Goal: Task Accomplishment & Management: Use online tool/utility

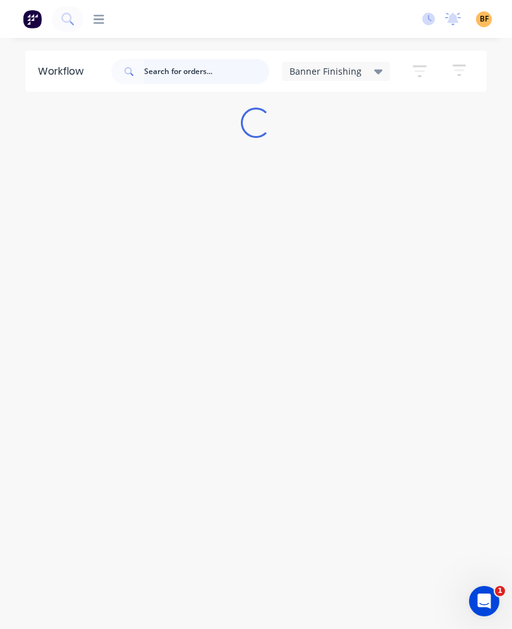
click at [238, 79] on input "text" at bounding box center [206, 71] width 125 height 25
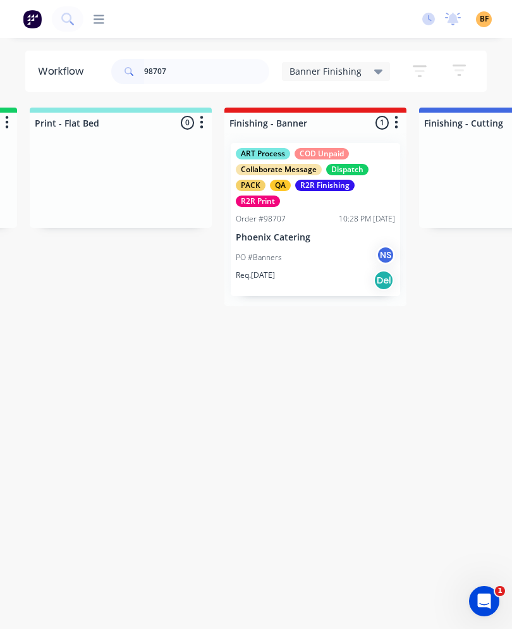
scroll to position [0, 194]
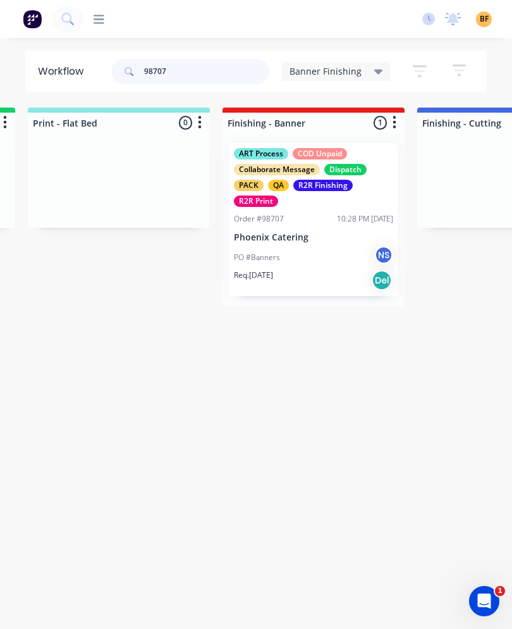
type input "98707"
click at [306, 248] on div "PO #Banners NS" at bounding box center [313, 257] width 159 height 24
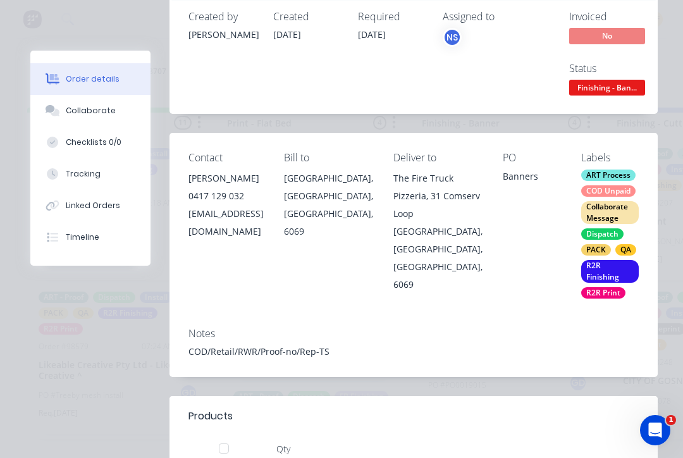
scroll to position [91, 0]
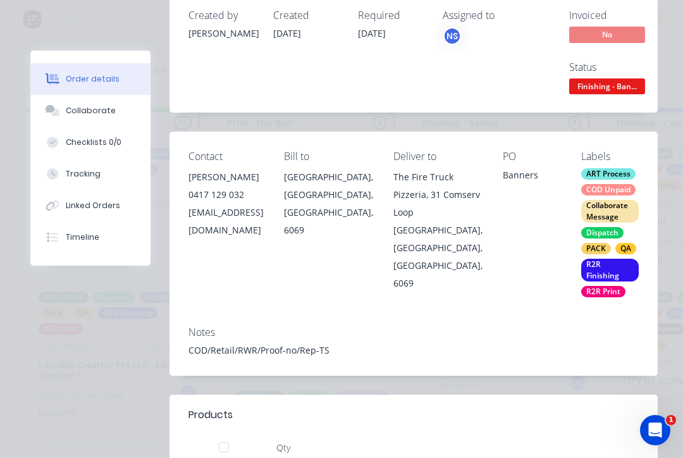
click at [91, 173] on div "Tracking" at bounding box center [83, 173] width 35 height 11
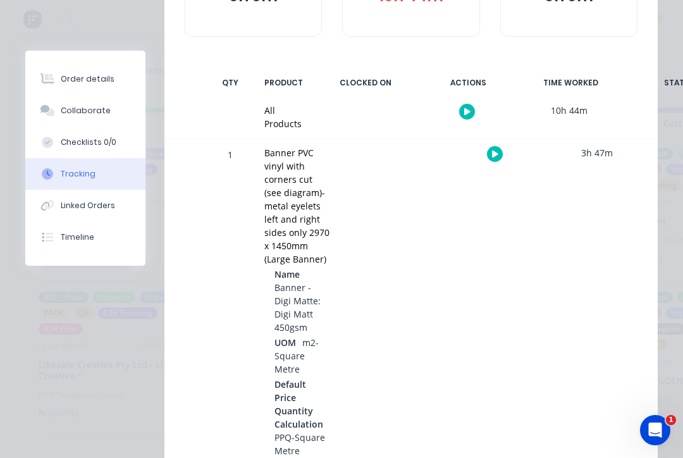
scroll to position [200, 0]
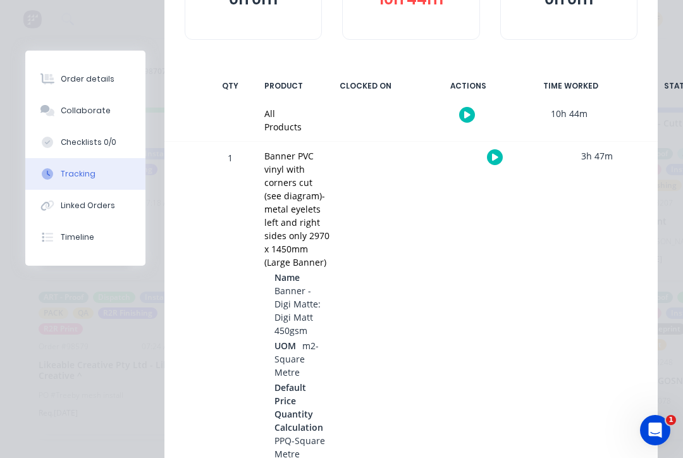
click at [500, 158] on button "button" at bounding box center [495, 157] width 16 height 16
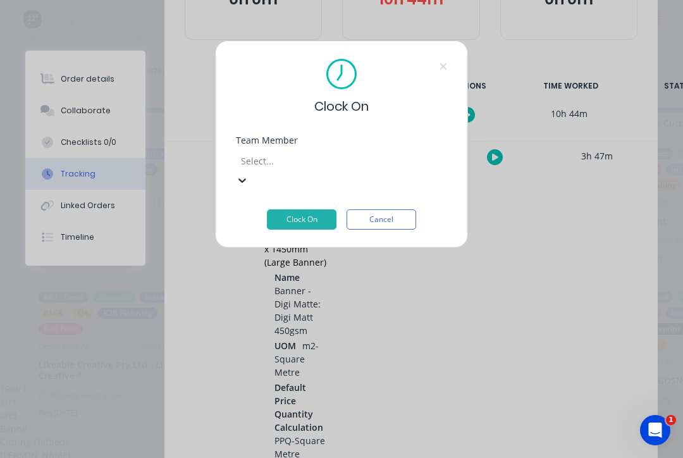
click at [322, 422] on div "Banner Finishing" at bounding box center [341, 428] width 683 height 13
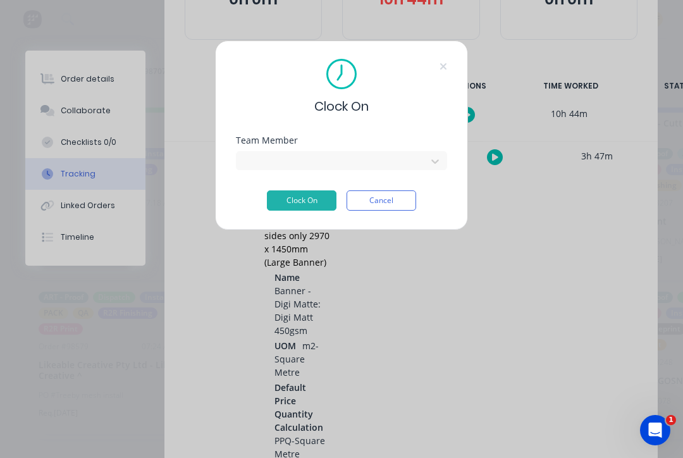
click at [308, 204] on button "Clock On" at bounding box center [302, 200] width 70 height 20
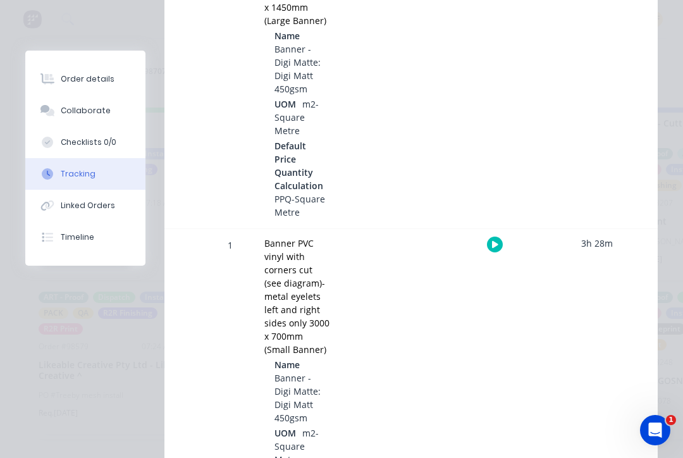
scroll to position [460, 0]
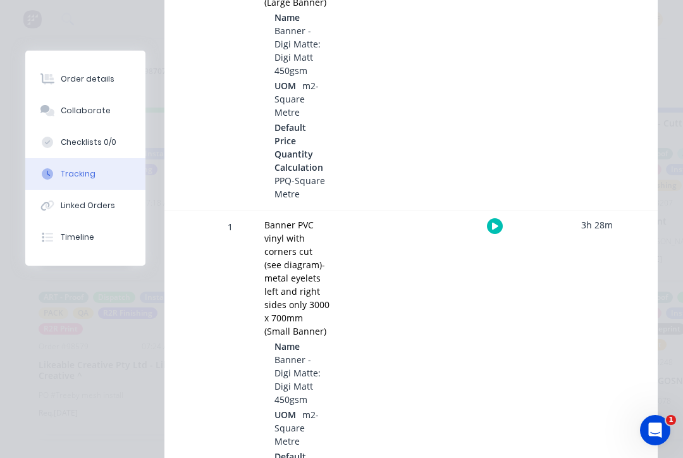
click at [493, 223] on icon "button" at bounding box center [495, 226] width 6 height 7
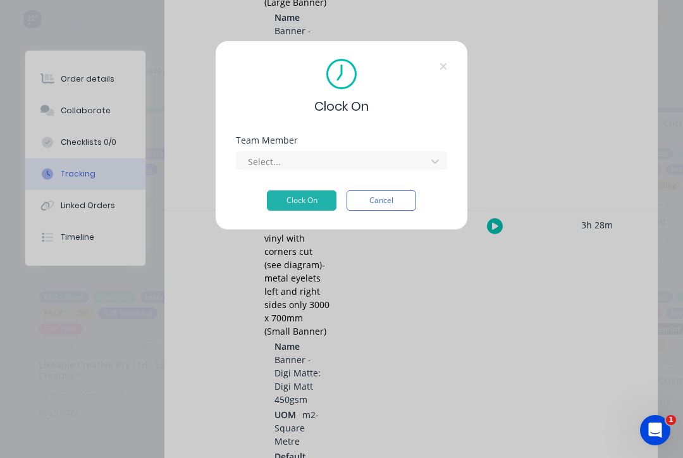
click at [362, 173] on div "Team Member Select..." at bounding box center [341, 163] width 211 height 54
click at [364, 171] on div "Team Member Select..." at bounding box center [341, 163] width 211 height 54
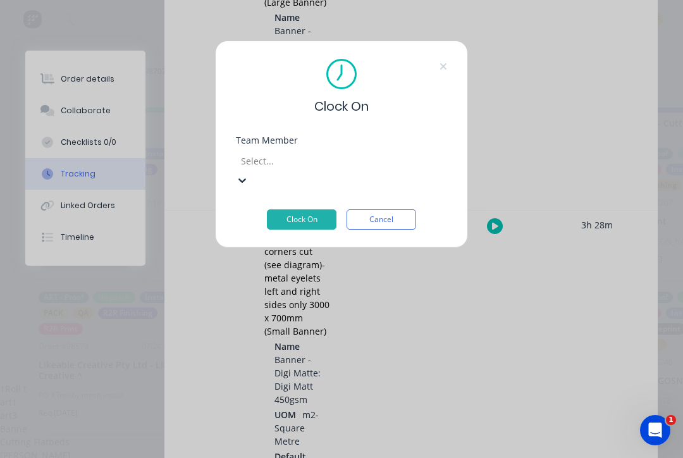
click at [315, 422] on div "Banner Finishing" at bounding box center [341, 428] width 683 height 13
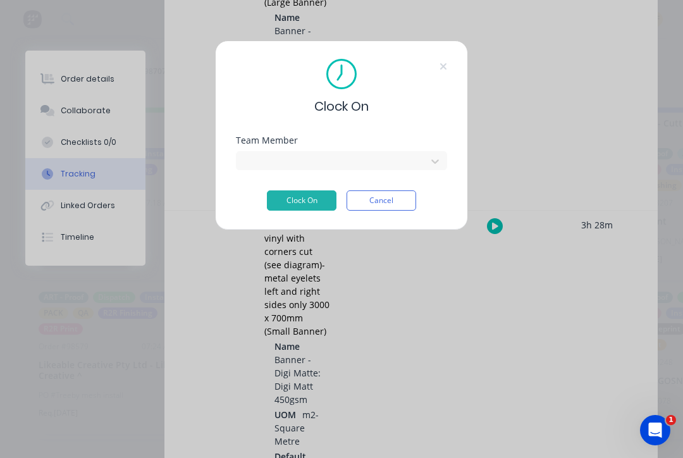
click at [311, 202] on button "Clock On" at bounding box center [302, 200] width 70 height 20
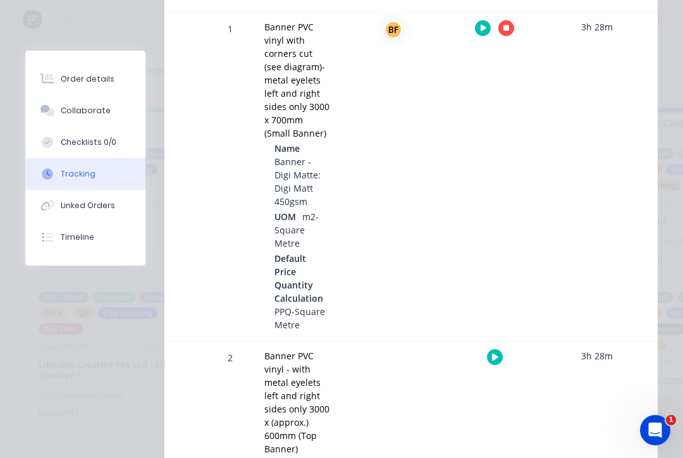
scroll to position [719, 0]
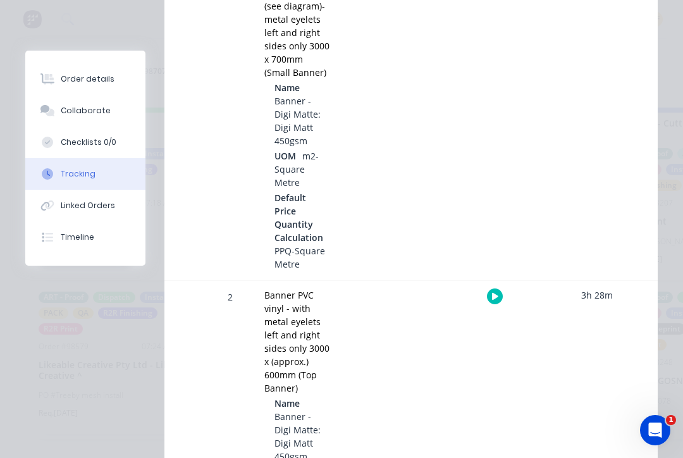
click at [498, 288] on button "button" at bounding box center [495, 296] width 16 height 16
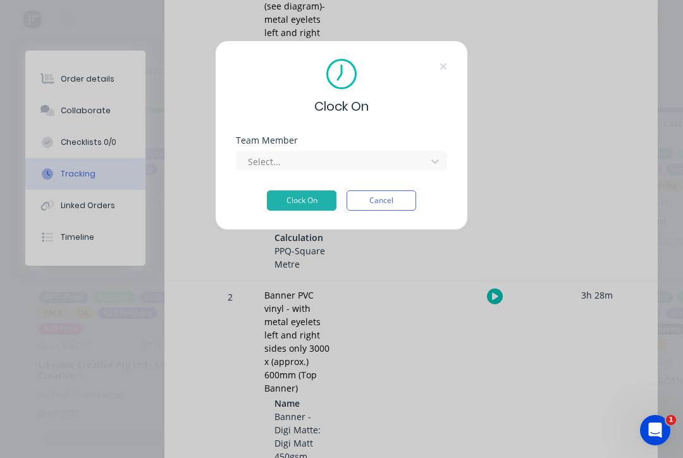
click at [407, 171] on div "Team Member Select..." at bounding box center [341, 163] width 211 height 54
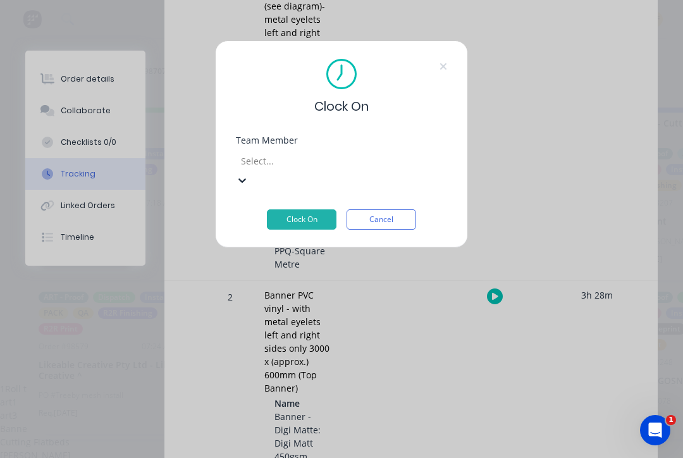
click at [330, 422] on div "Banner Finishing" at bounding box center [341, 428] width 683 height 13
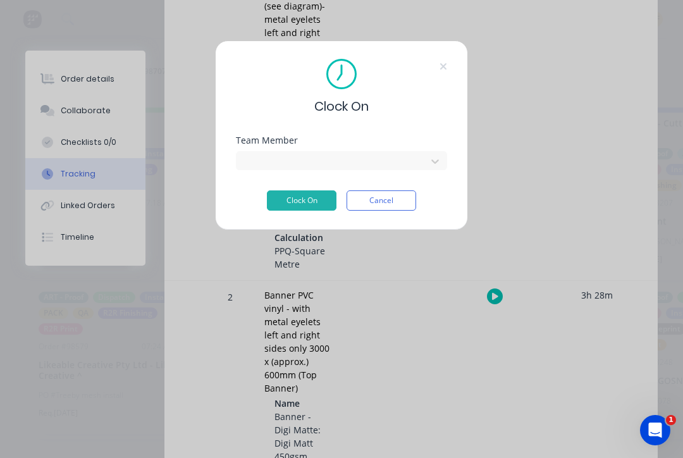
click at [321, 204] on button "Clock On" at bounding box center [302, 200] width 70 height 20
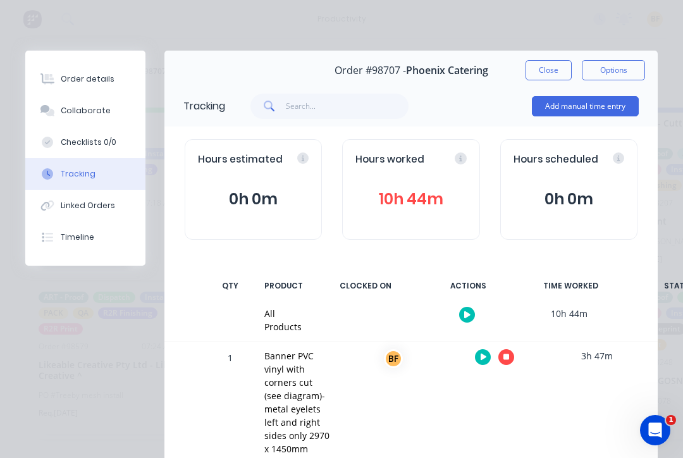
scroll to position [0, 0]
